Goal: Task Accomplishment & Management: Complete application form

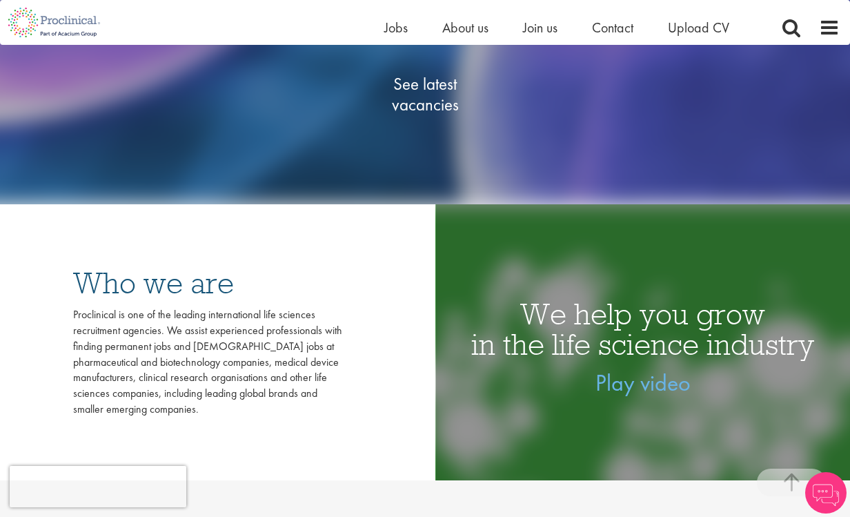
scroll to position [315, 0]
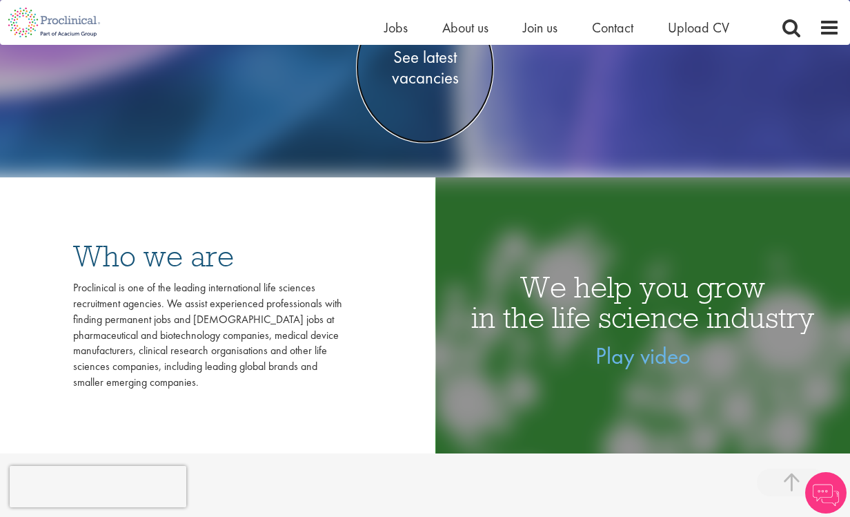
click at [438, 68] on span "See latest vacancies" at bounding box center [425, 67] width 138 height 41
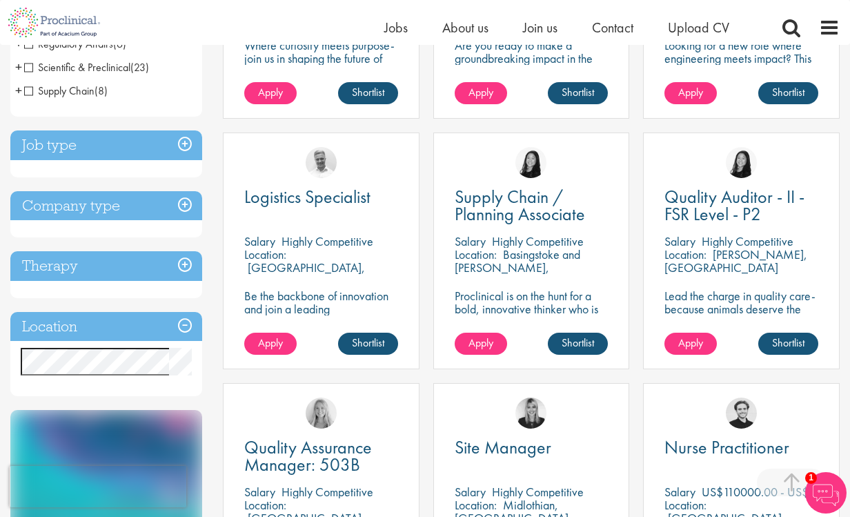
scroll to position [506, 0]
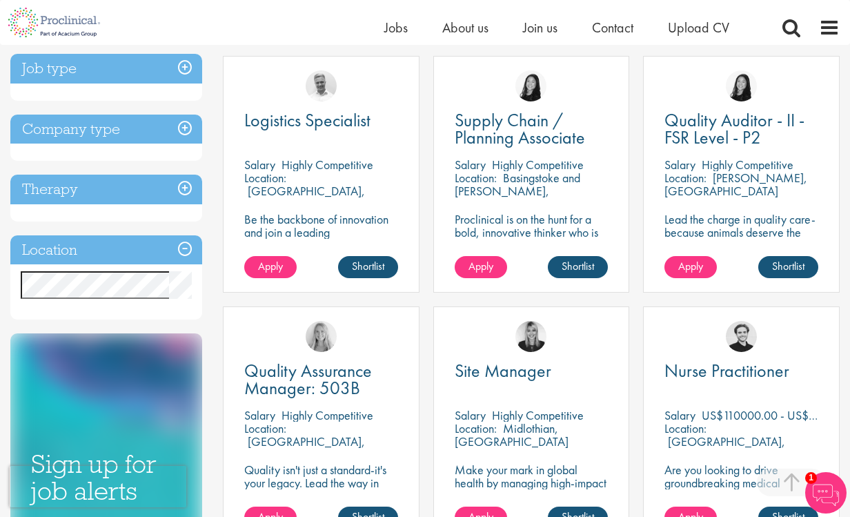
click at [121, 246] on h3 "Location" at bounding box center [106, 250] width 192 height 30
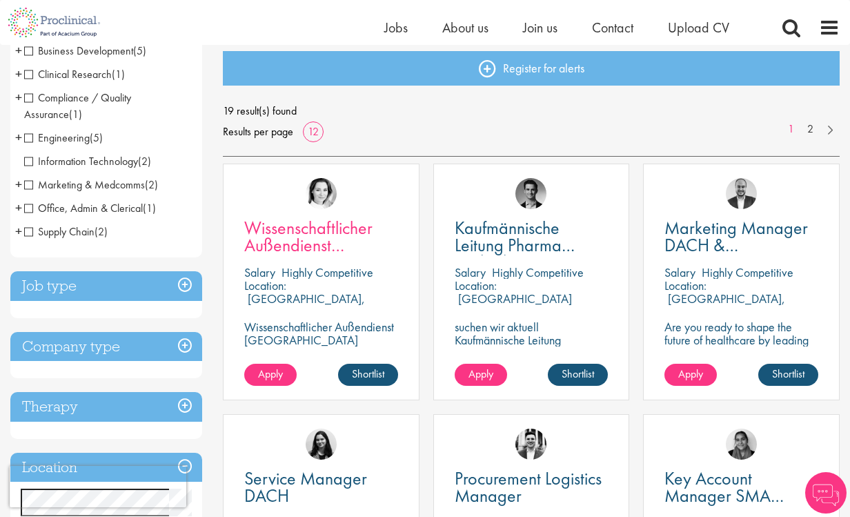
scroll to position [151, 0]
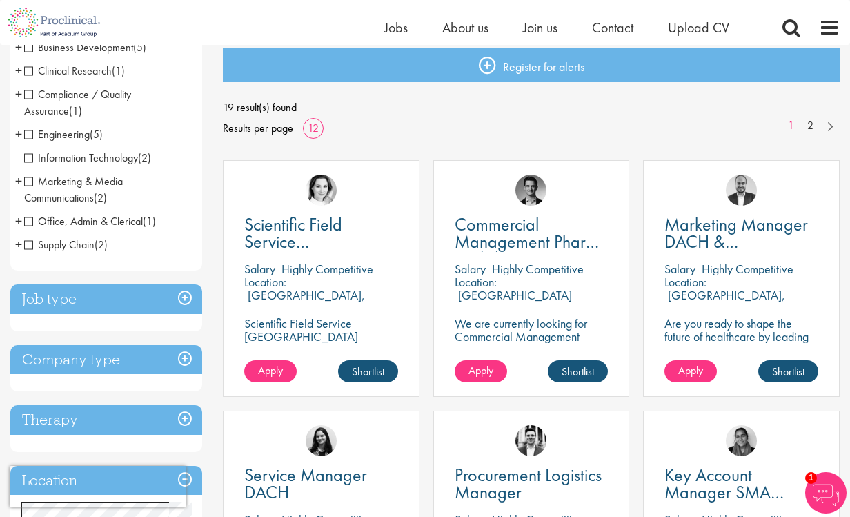
click at [637, 127] on div "19 result(s) found Results per page 12 1 2" at bounding box center [531, 117] width 617 height 41
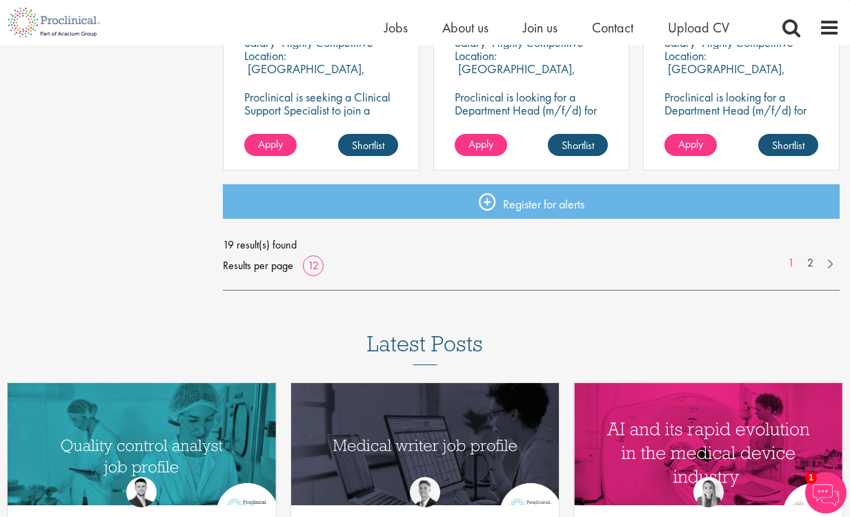
scroll to position [1088, 0]
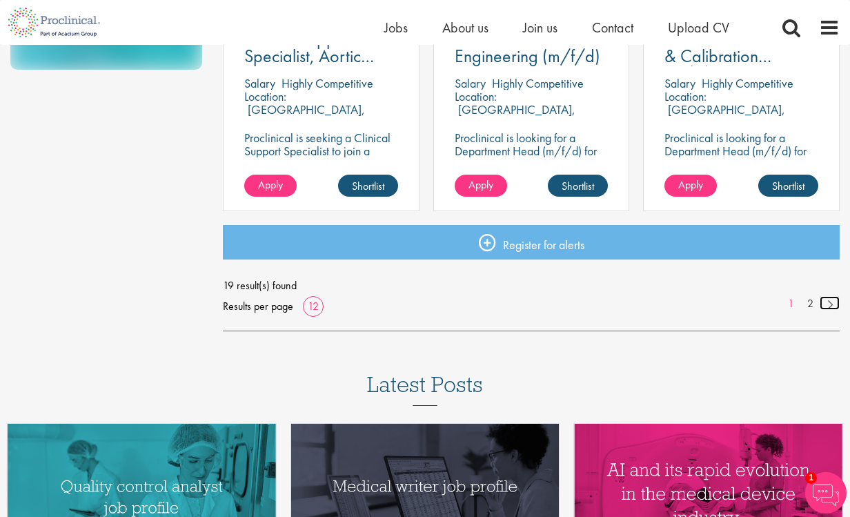
click at [822, 305] on link at bounding box center [829, 303] width 20 height 14
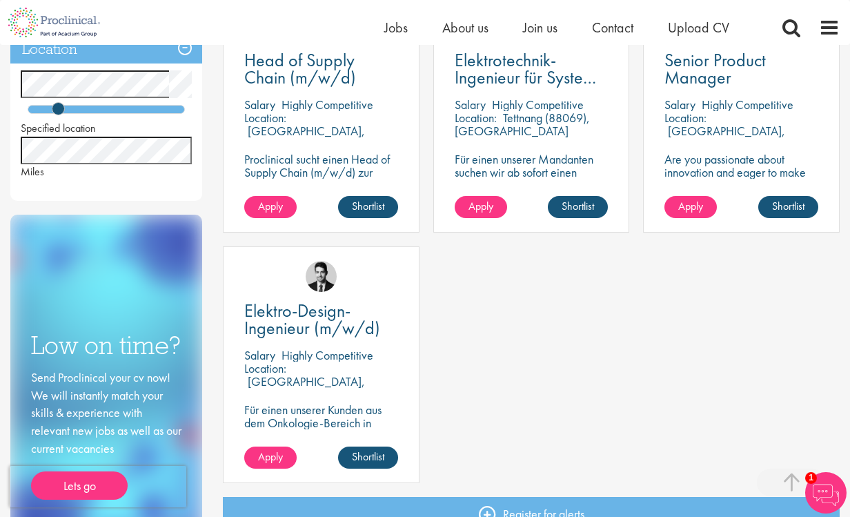
scroll to position [528, 0]
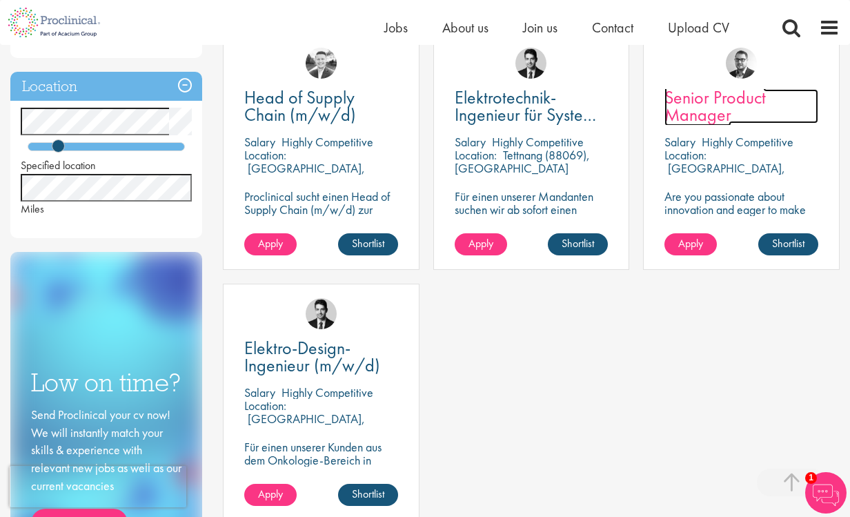
click at [716, 97] on span "Senior Product Manager" at bounding box center [714, 106] width 101 height 41
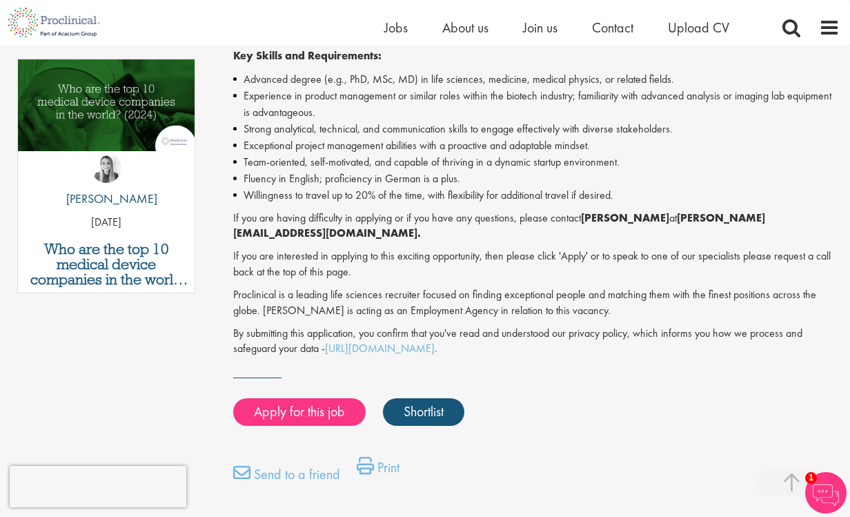
scroll to position [722, 0]
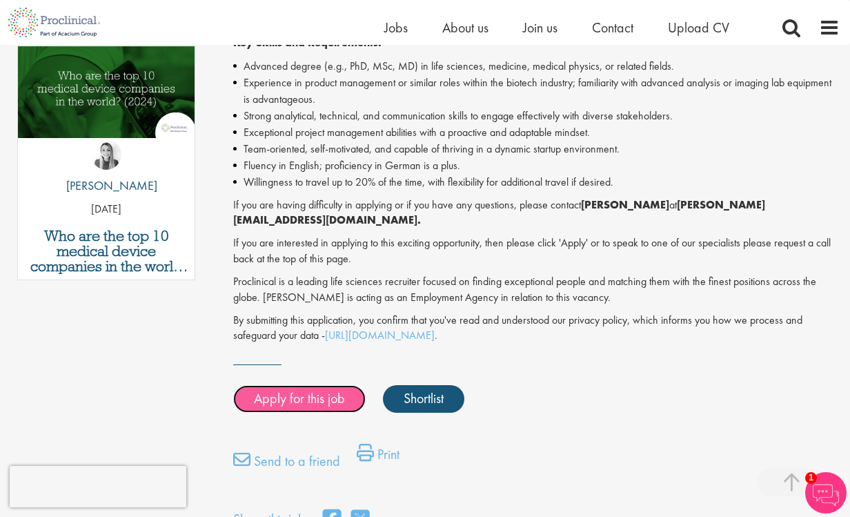
click at [293, 405] on link "Apply for this job" at bounding box center [299, 399] width 132 height 28
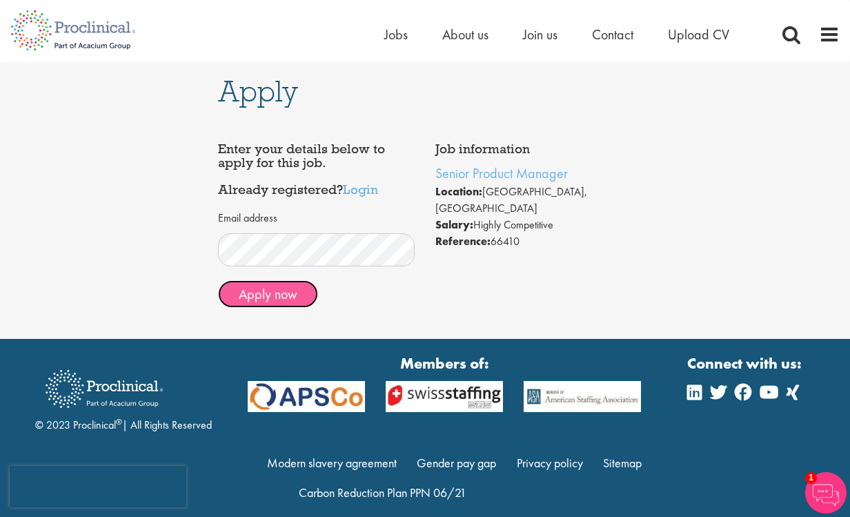
click at [267, 299] on button "Apply now" at bounding box center [268, 294] width 100 height 28
